Goal: Navigation & Orientation: Find specific page/section

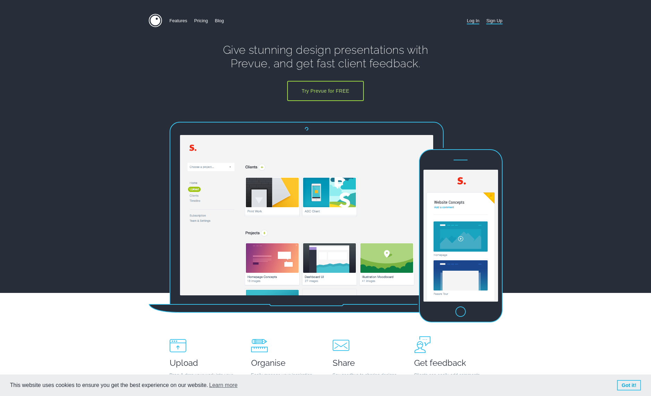
click at [472, 21] on link "Log In" at bounding box center [473, 21] width 12 height 14
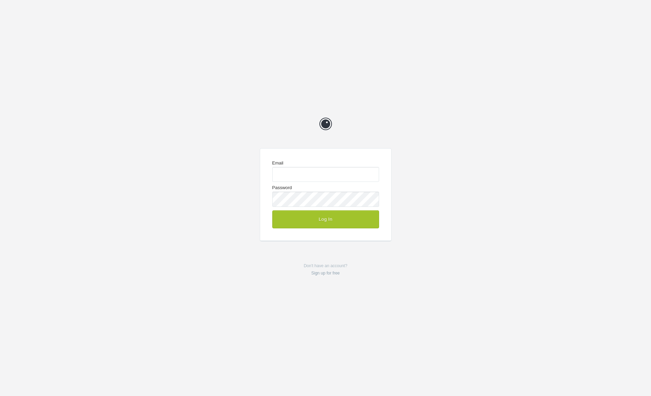
type input "[EMAIL_ADDRESS][DOMAIN_NAME]"
click at [338, 215] on button "Log In" at bounding box center [325, 219] width 107 height 18
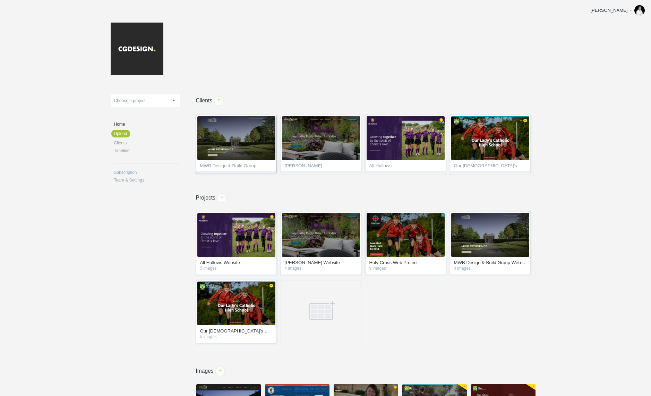
click at [243, 162] on link "MWB Design & Build Group" at bounding box center [236, 144] width 81 height 59
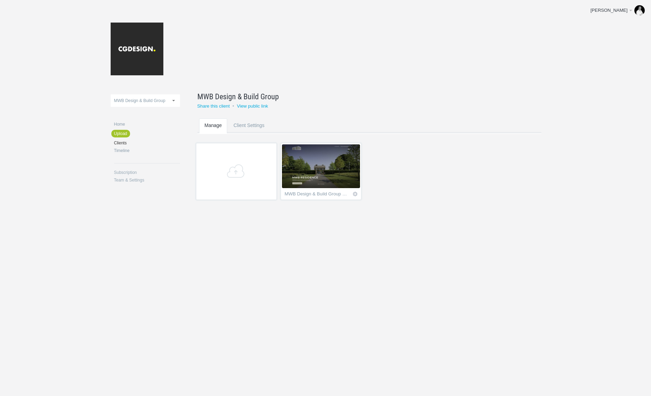
click at [325, 167] on img at bounding box center [321, 166] width 78 height 44
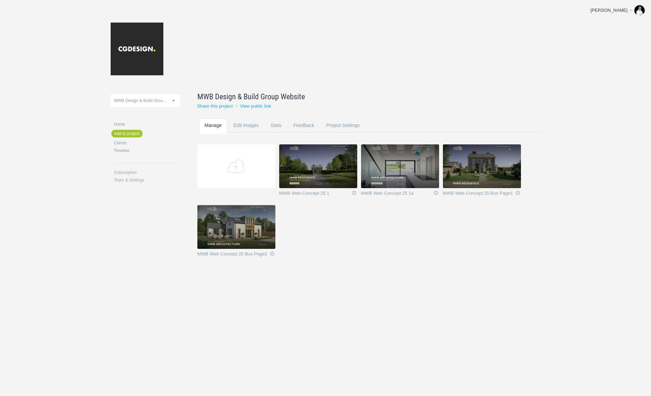
click at [264, 219] on img at bounding box center [236, 227] width 78 height 44
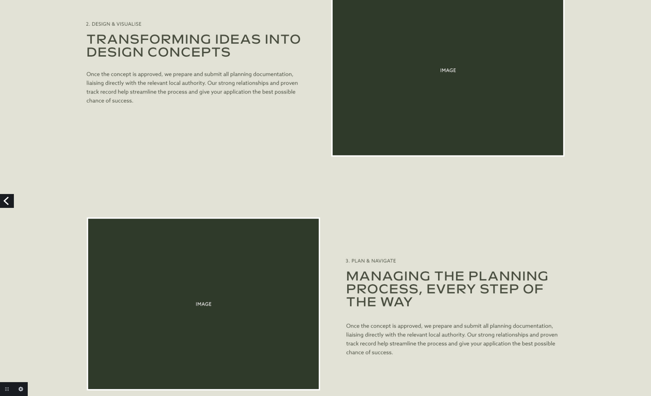
scroll to position [1425, 0]
